Goal: Check status: Check status

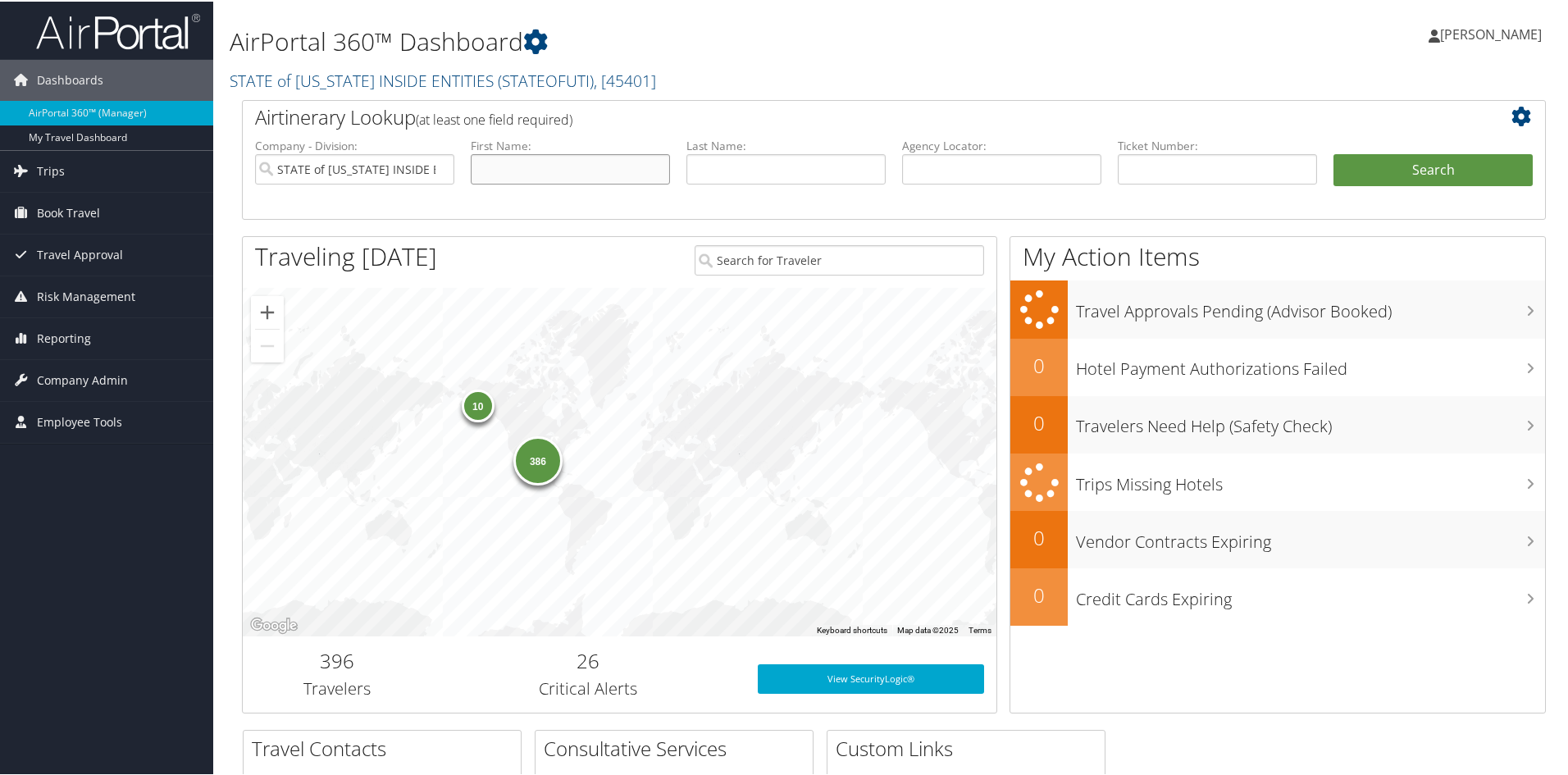
click at [572, 173] on input "text" at bounding box center [571, 168] width 199 height 30
type input "[PERSON_NAME]"
click at [1448, 168] on button "Search" at bounding box center [1433, 168] width 199 height 33
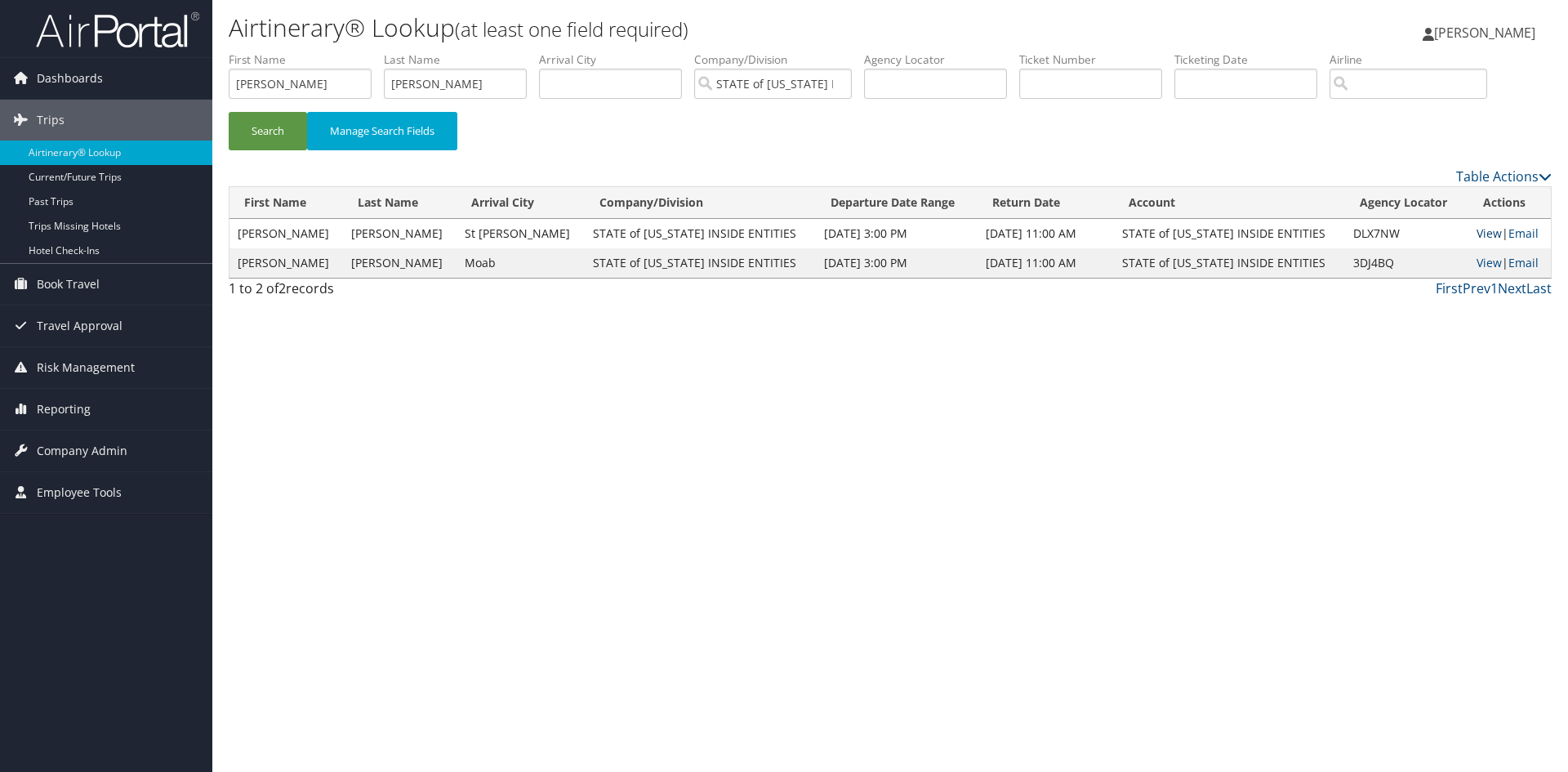
click at [1477, 235] on link "View" at bounding box center [1490, 233] width 25 height 16
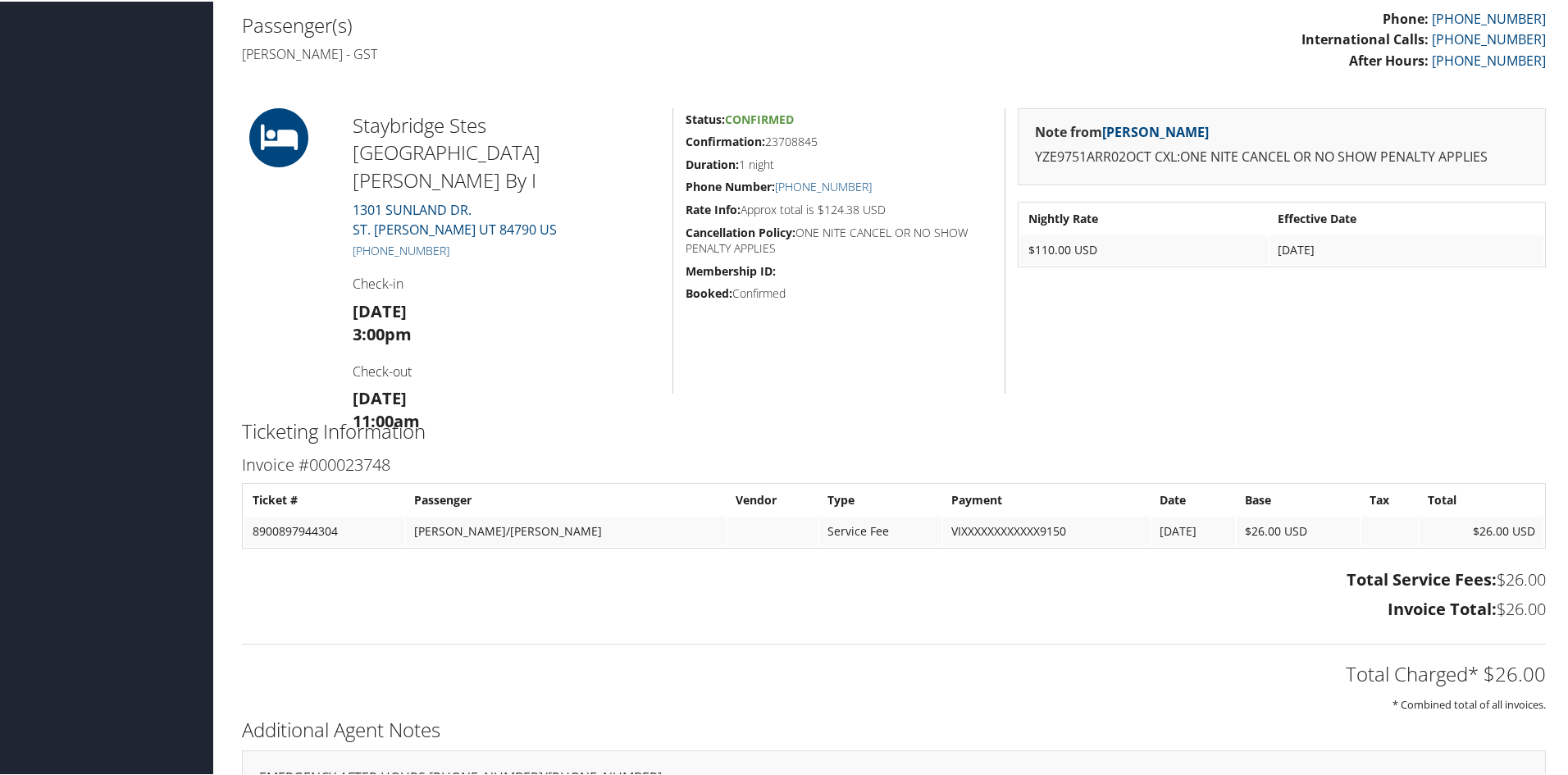
scroll to position [656, 0]
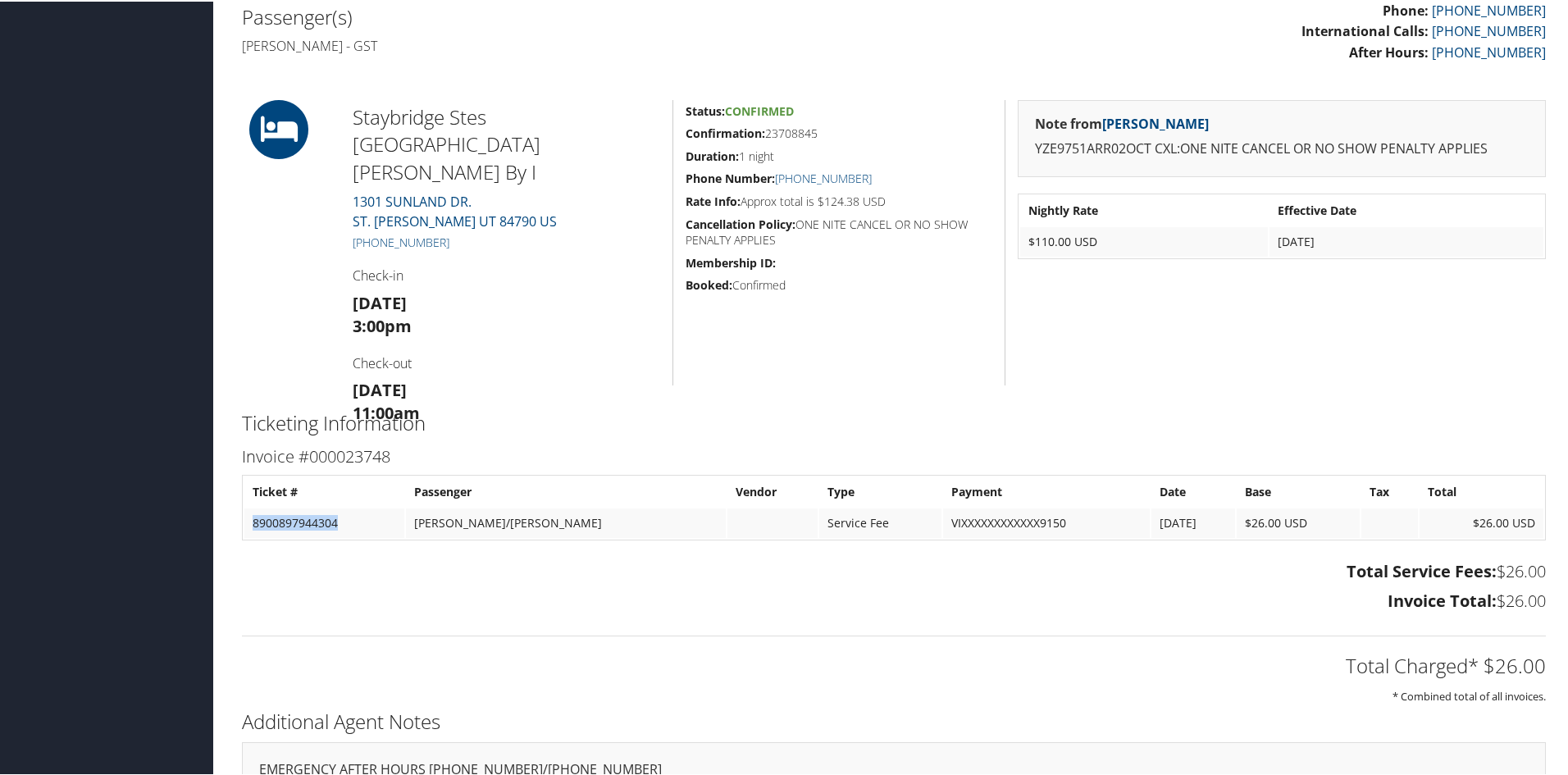
drag, startPoint x: 340, startPoint y: 522, endPoint x: 252, endPoint y: 527, distance: 88.1
click at [252, 527] on td "8900897944304" at bounding box center [324, 521] width 160 height 29
copy td "8900897944304"
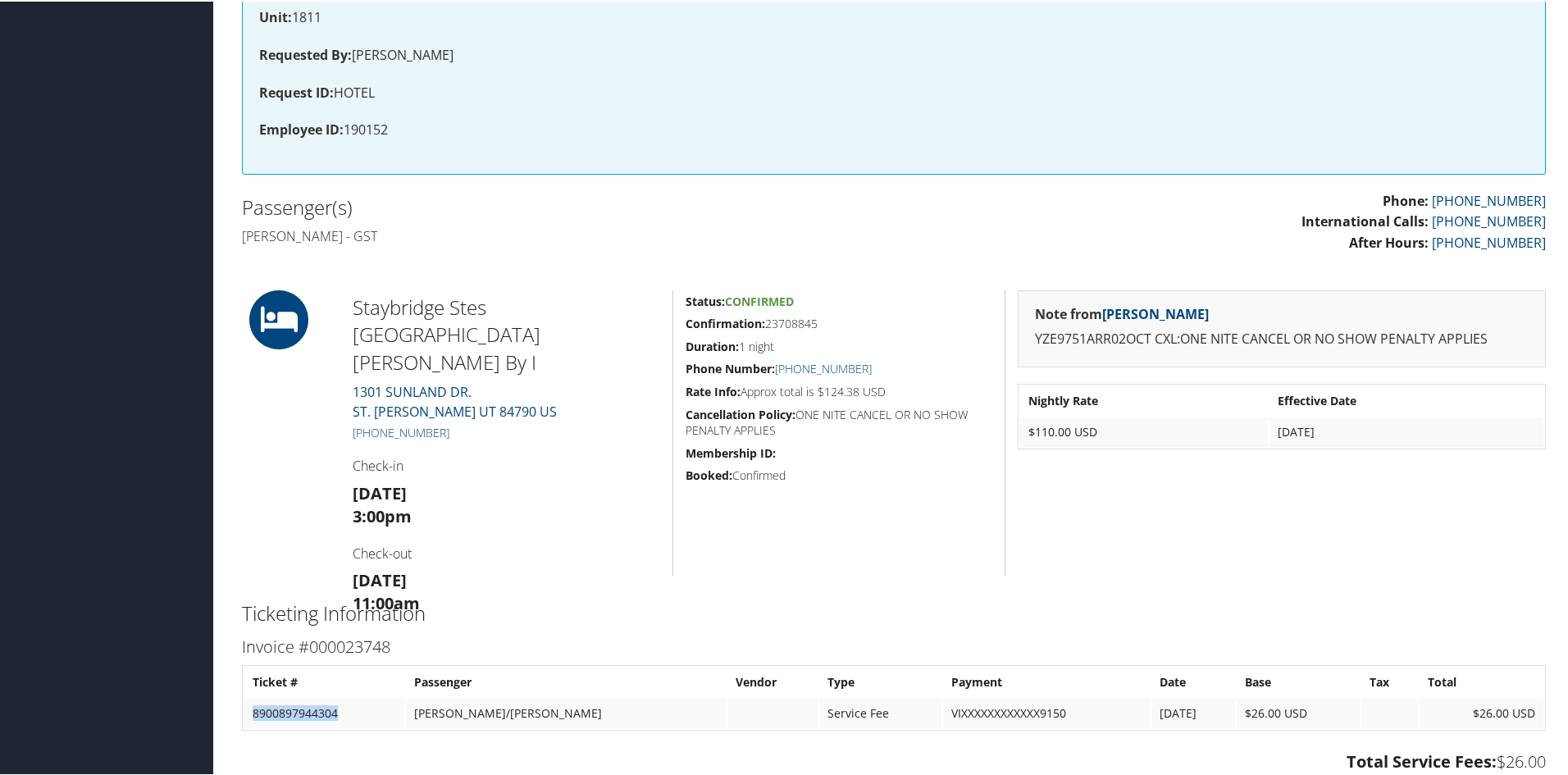
scroll to position [492, 0]
